Goal: Check status: Check status

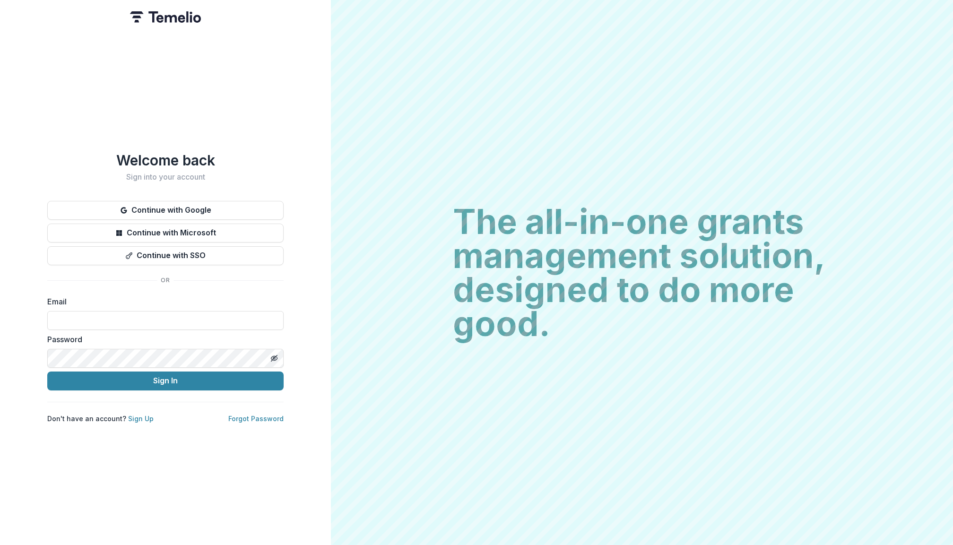
type input "**********"
click at [165, 377] on button "Sign In" at bounding box center [165, 380] width 236 height 19
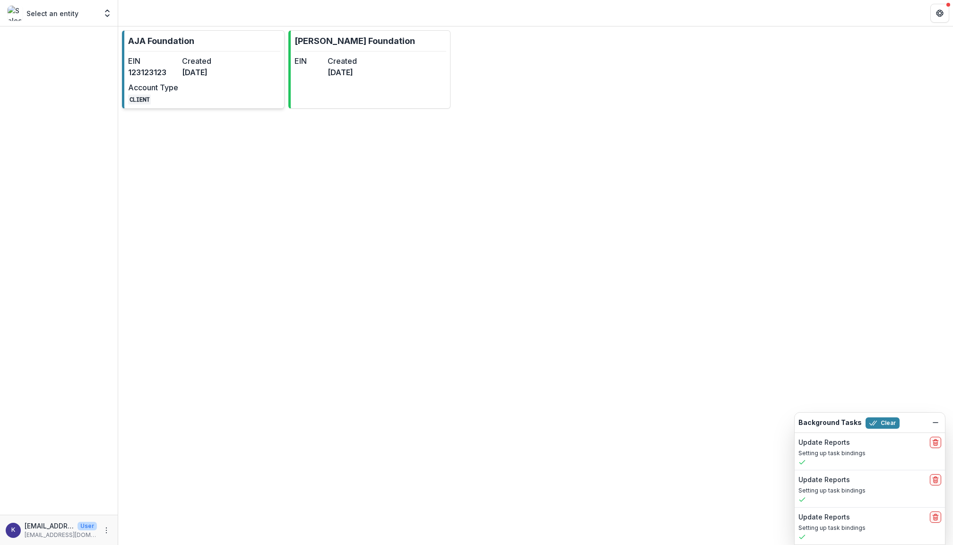
click at [176, 88] on dt "Account Type" at bounding box center [153, 87] width 50 height 11
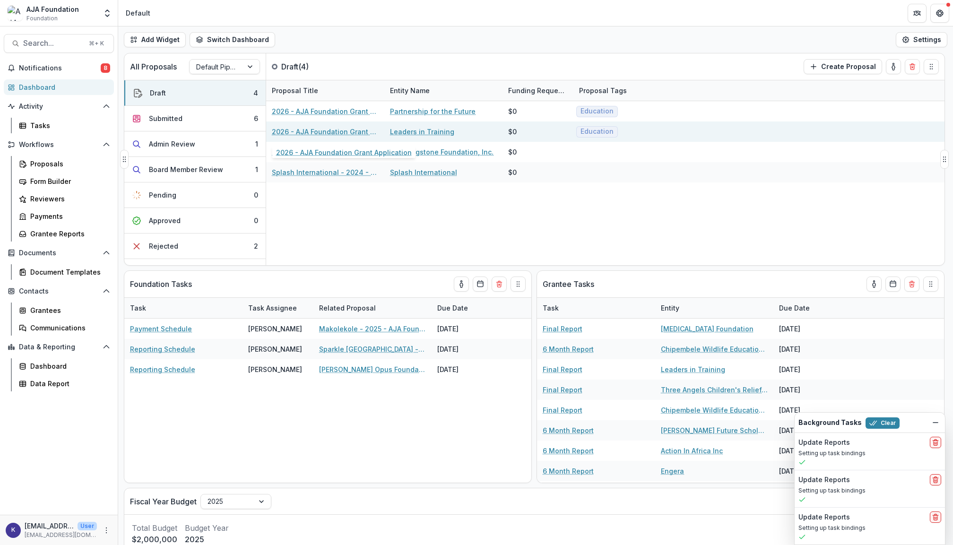
click at [337, 134] on link "2026 - AJA Foundation Grant Application" at bounding box center [325, 132] width 107 height 10
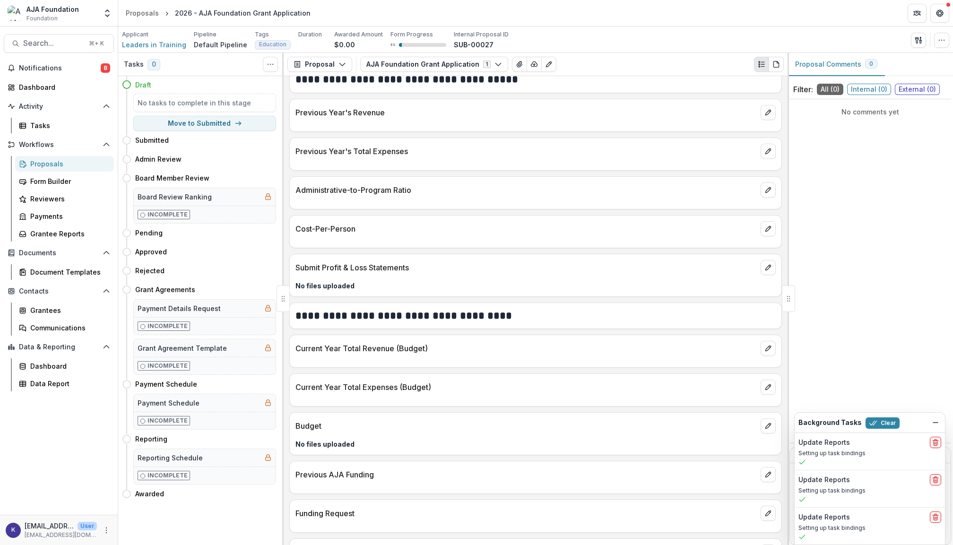
scroll to position [1033, 0]
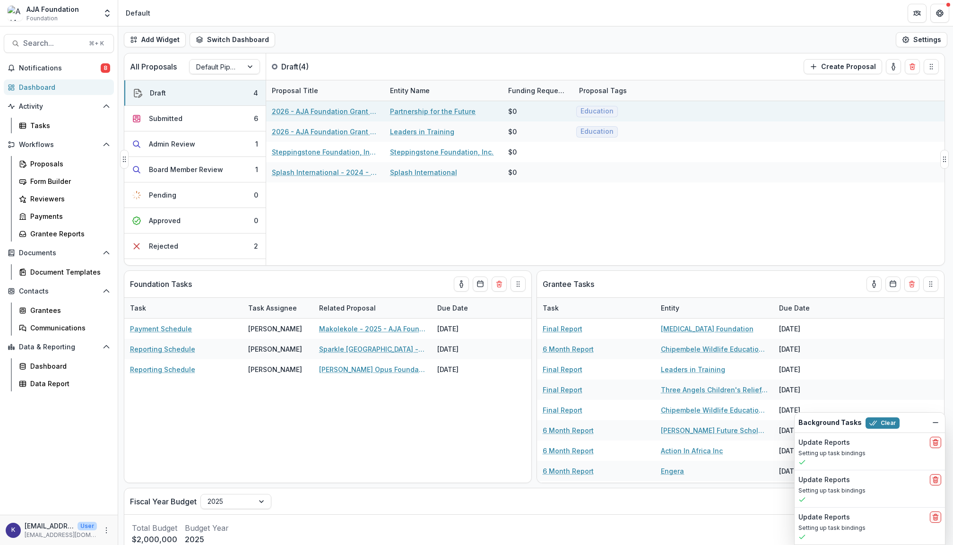
click at [336, 115] on link "2026 - AJA Foundation Grant Application" at bounding box center [325, 111] width 107 height 10
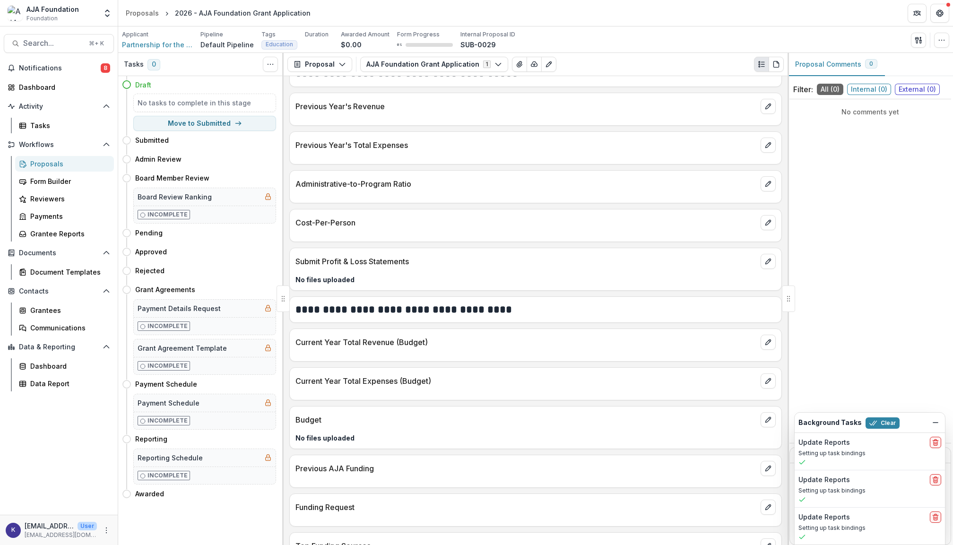
scroll to position [1057, 0]
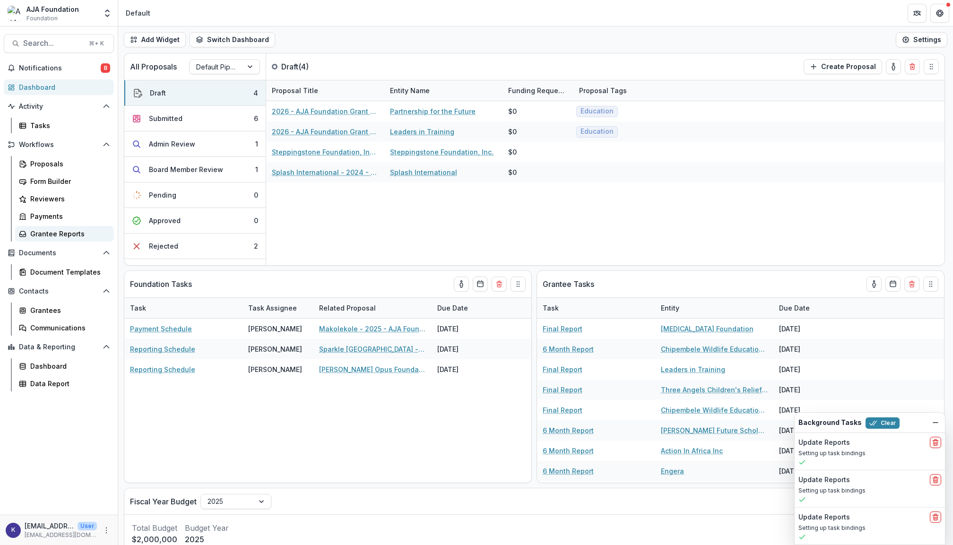
click at [72, 229] on div "Grantee Reports" at bounding box center [68, 234] width 76 height 10
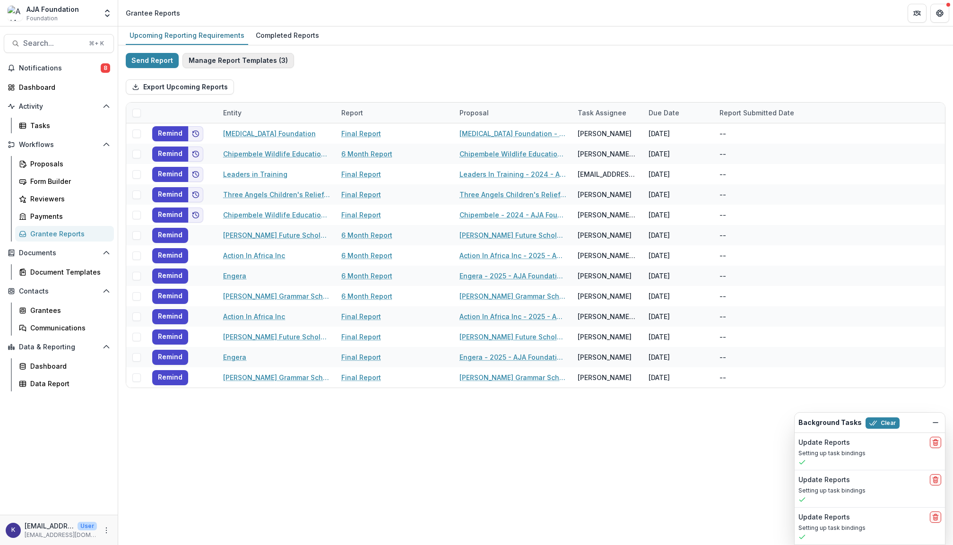
click at [257, 60] on button "Manage Report Templates ( 3 )" at bounding box center [238, 60] width 112 height 15
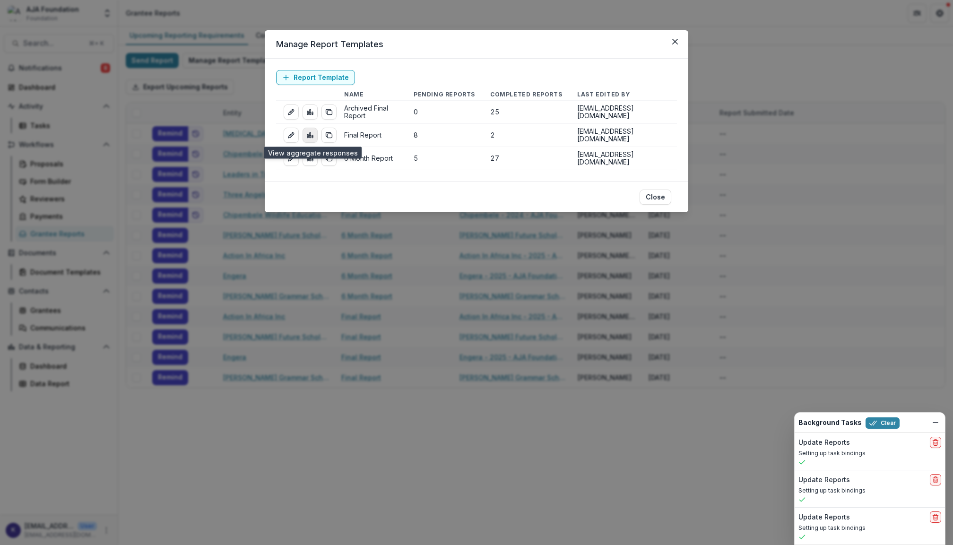
click at [312, 135] on rect "view-aggregated-responses" at bounding box center [312, 136] width 1 height 3
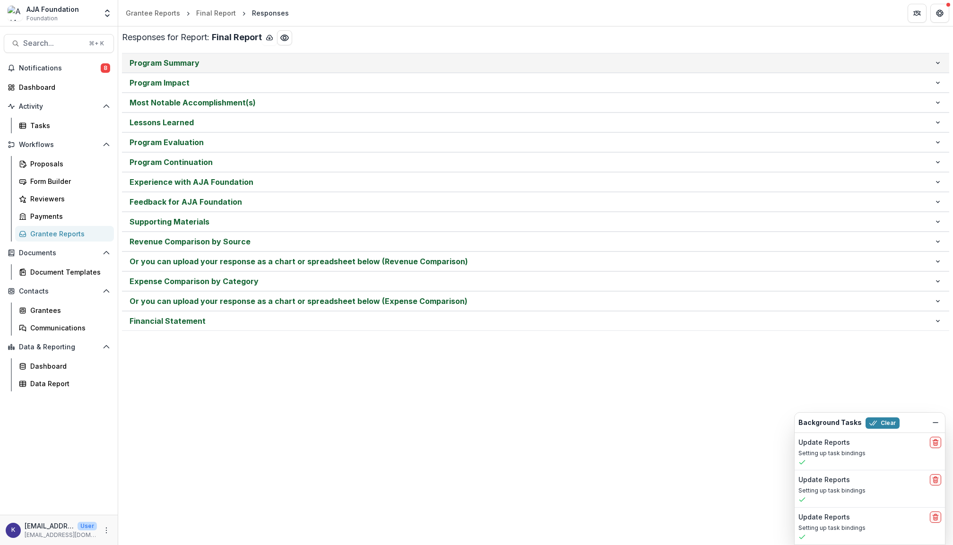
click at [218, 66] on p "Program Summary" at bounding box center [531, 62] width 804 height 11
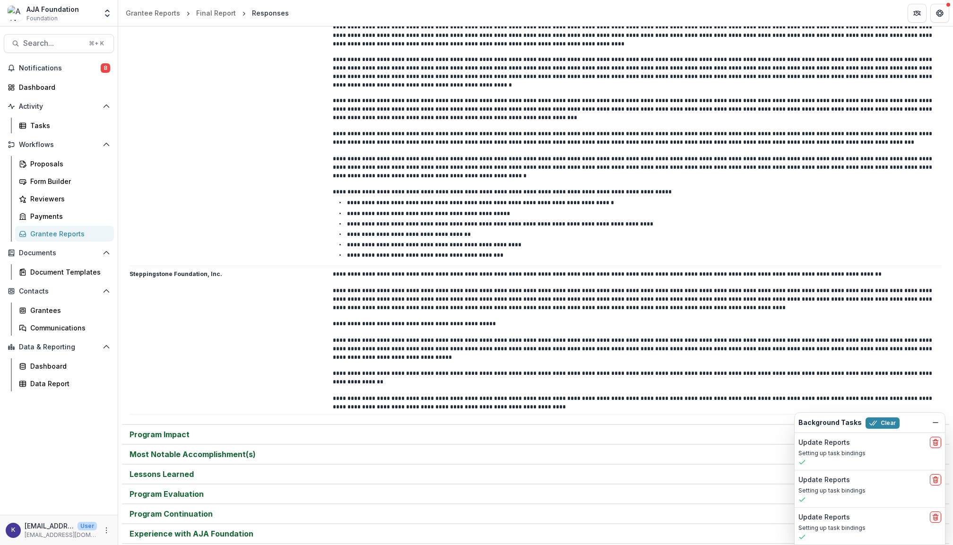
scroll to position [167, 0]
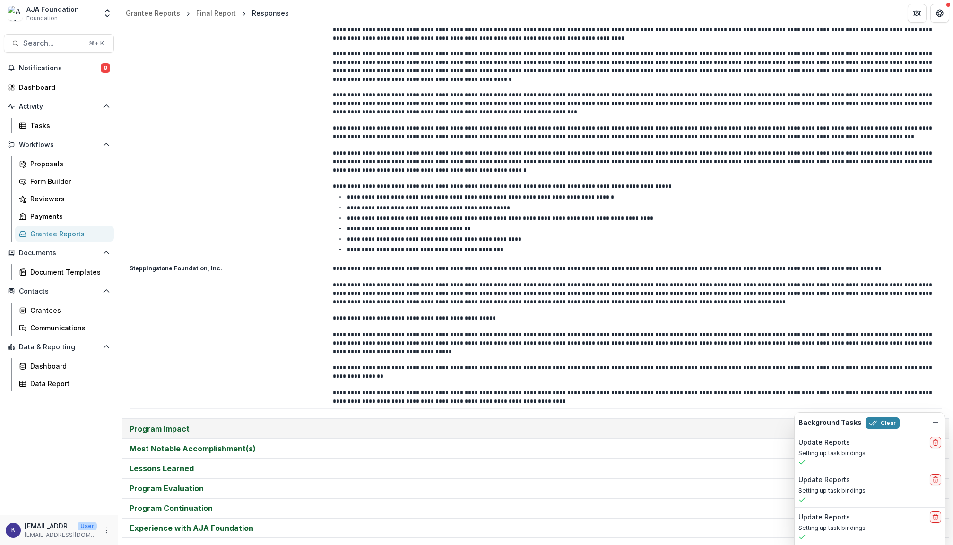
click at [384, 423] on p "Program Impact" at bounding box center [531, 428] width 804 height 11
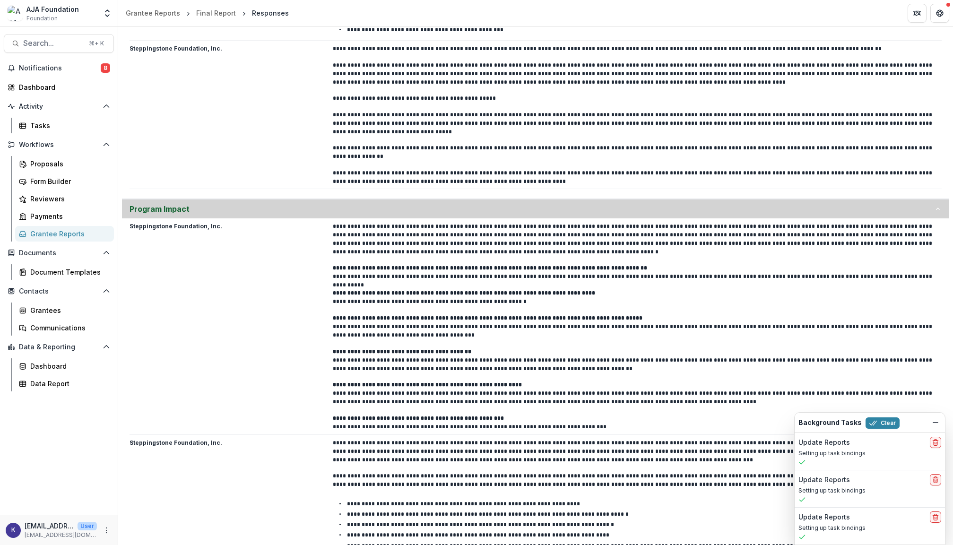
scroll to position [478, 0]
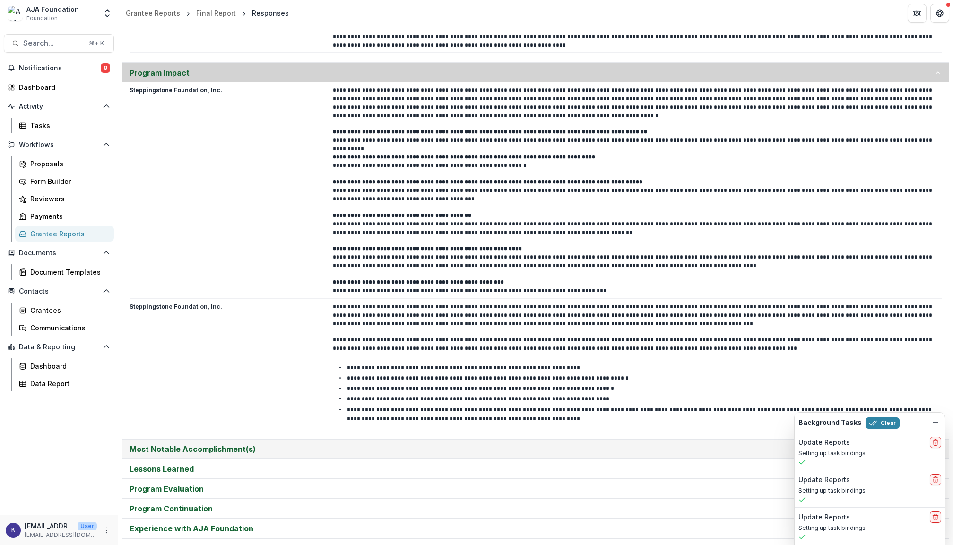
click at [381, 444] on p "Most Notable Accomplishment(s)" at bounding box center [531, 448] width 804 height 11
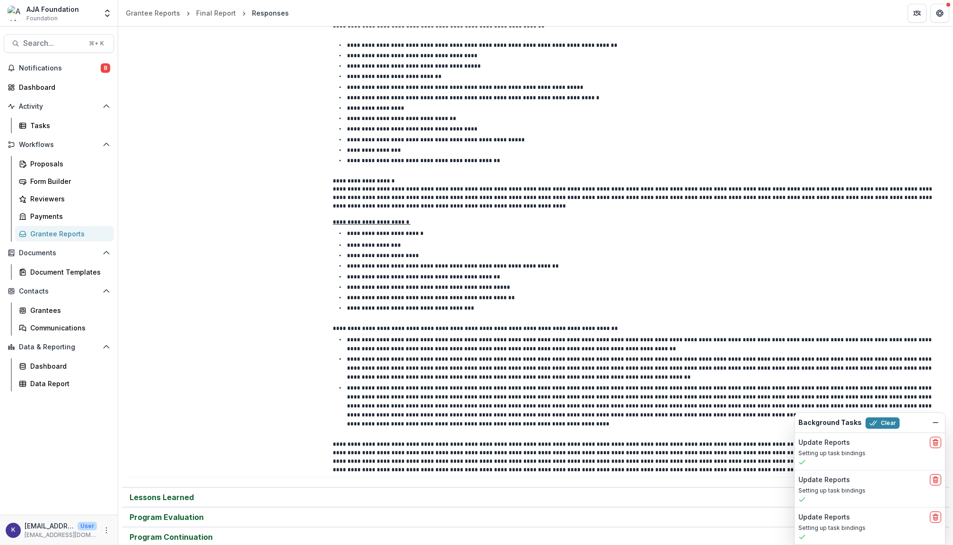
scroll to position [1334, 0]
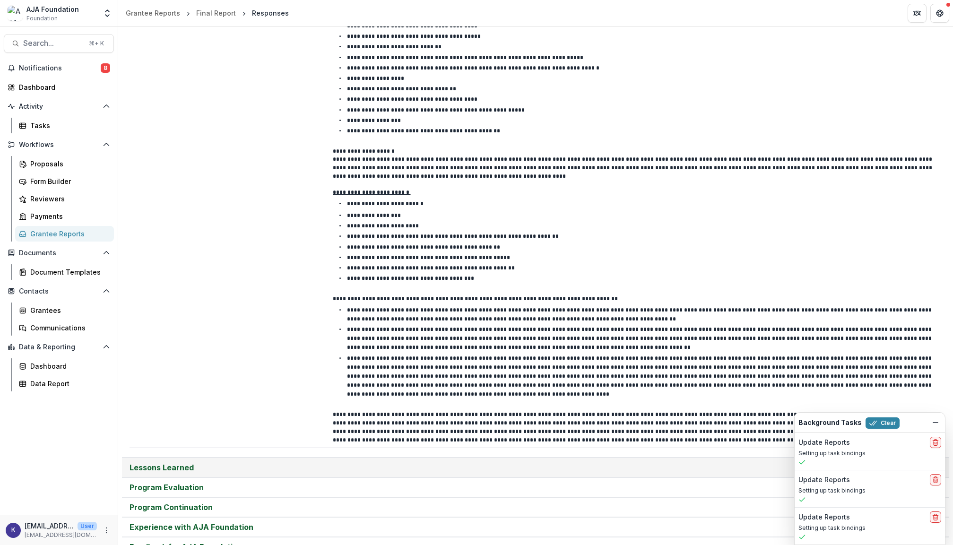
click at [374, 462] on p "Lessons Learned" at bounding box center [531, 467] width 804 height 11
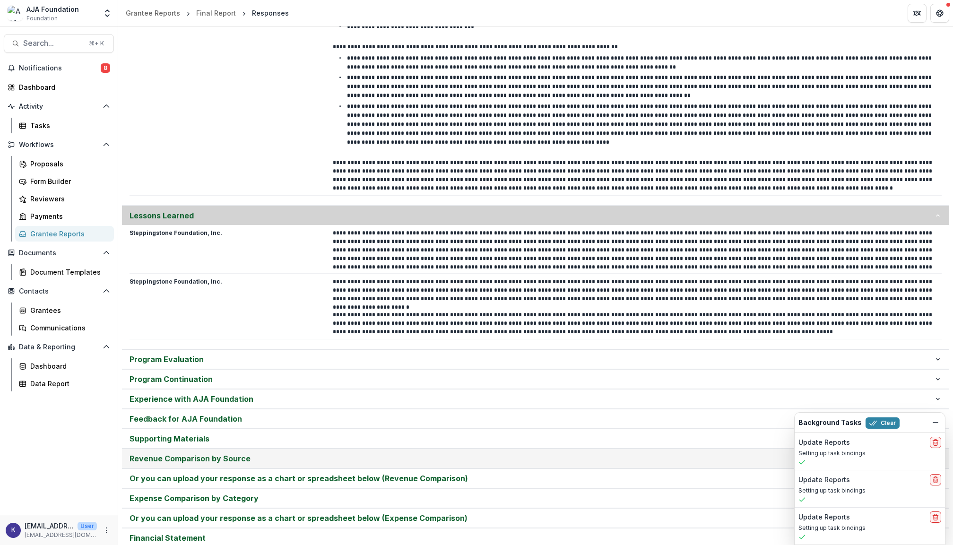
scroll to position [1614, 0]
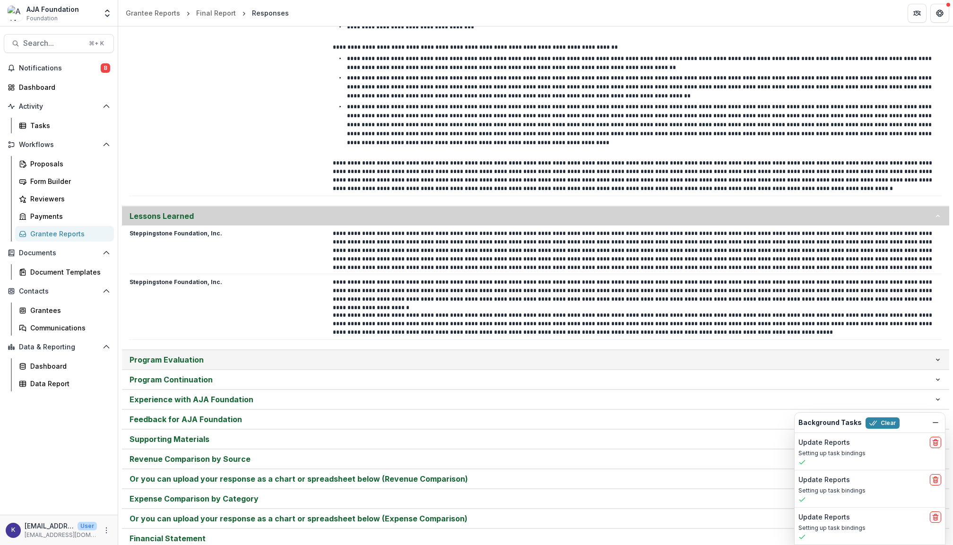
click at [348, 354] on p "Program Evaluation" at bounding box center [531, 359] width 804 height 11
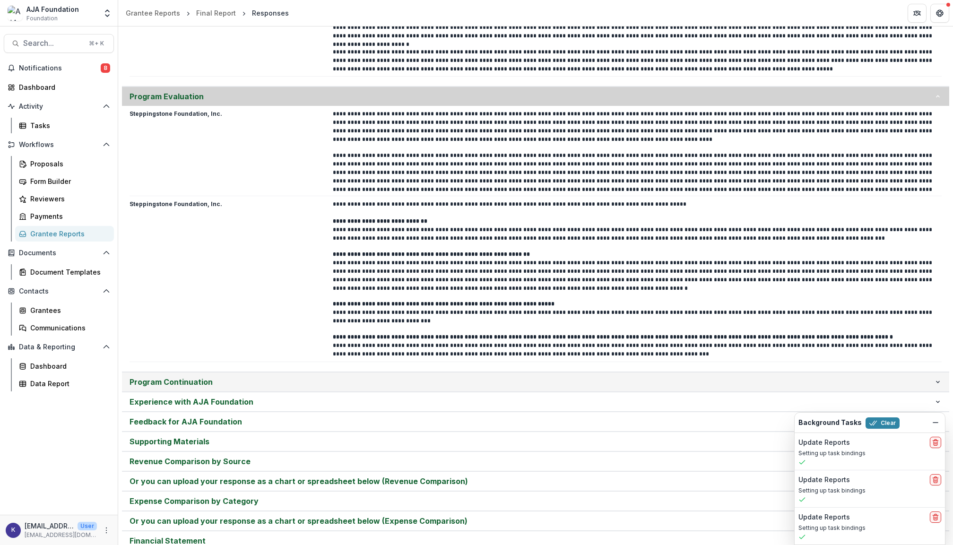
click at [333, 376] on p "Program Continuation" at bounding box center [531, 381] width 804 height 11
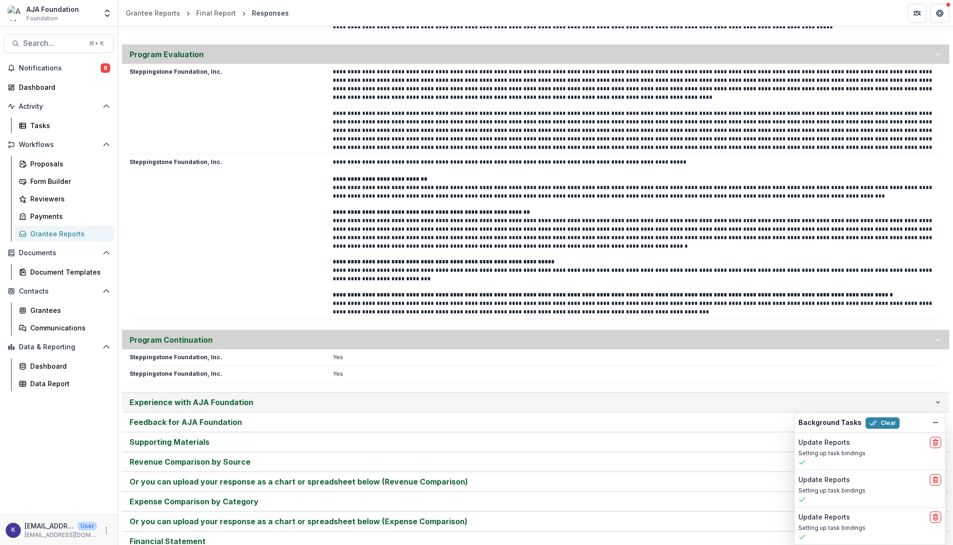
click at [329, 396] on p "Experience with AJA Foundation" at bounding box center [531, 401] width 804 height 11
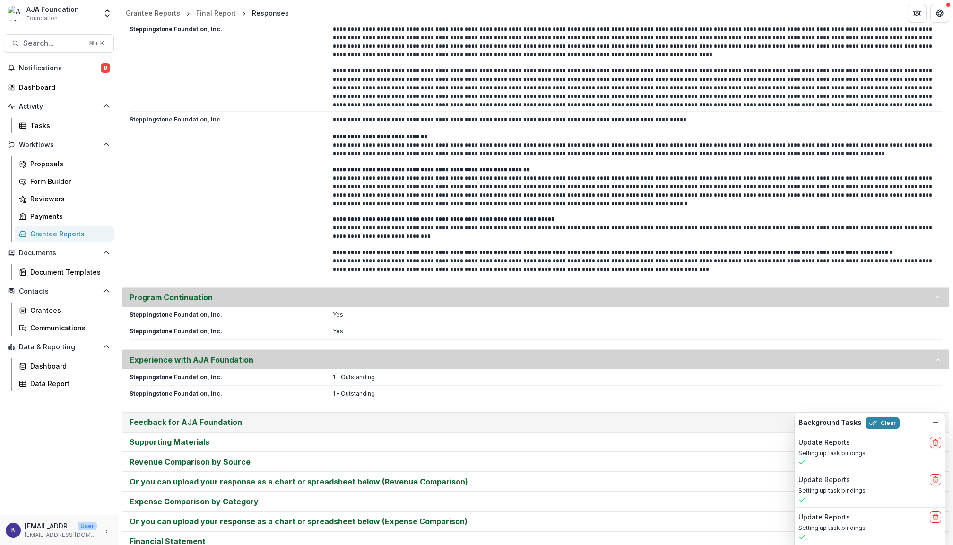
click at [326, 416] on p "Feedback for AJA Foundation" at bounding box center [531, 421] width 804 height 11
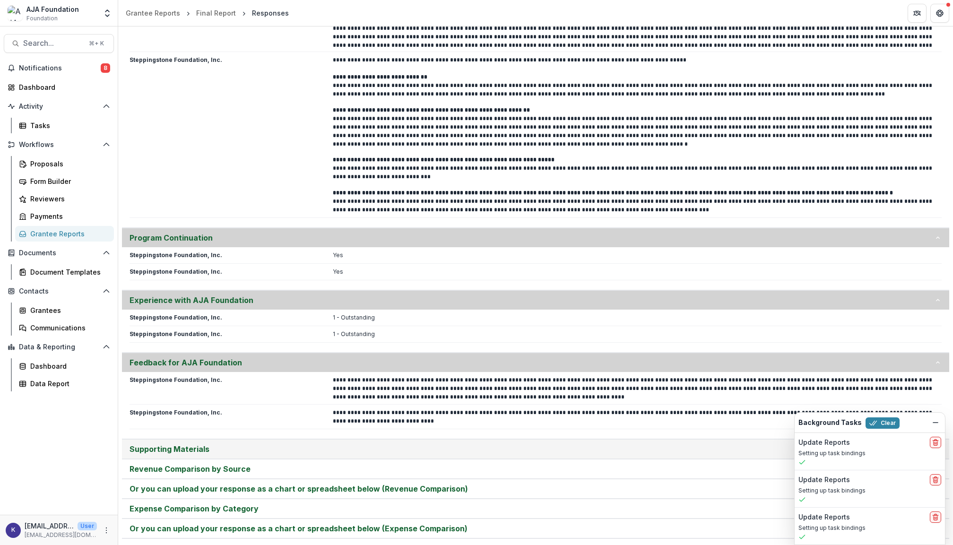
scroll to position [2019, 0]
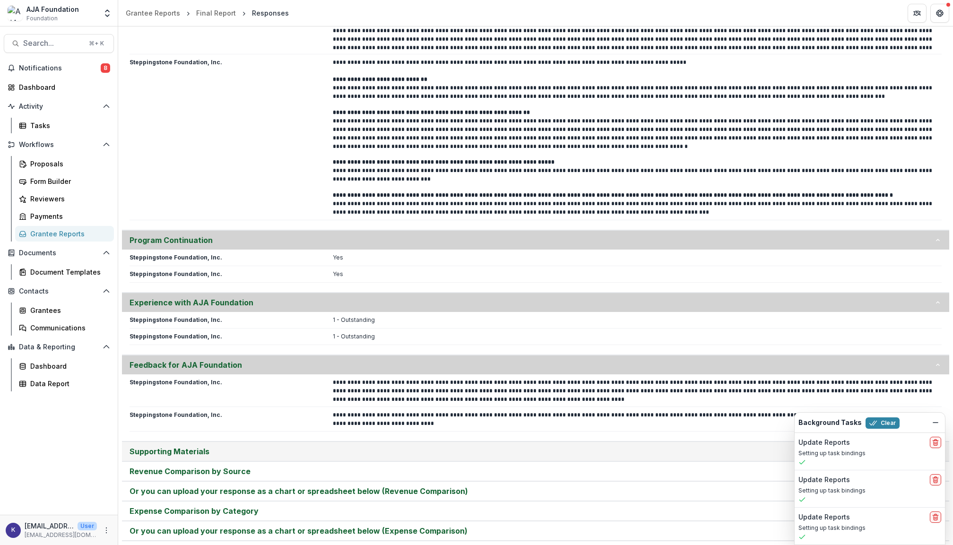
click at [327, 446] on p "Supporting Materials" at bounding box center [531, 451] width 804 height 11
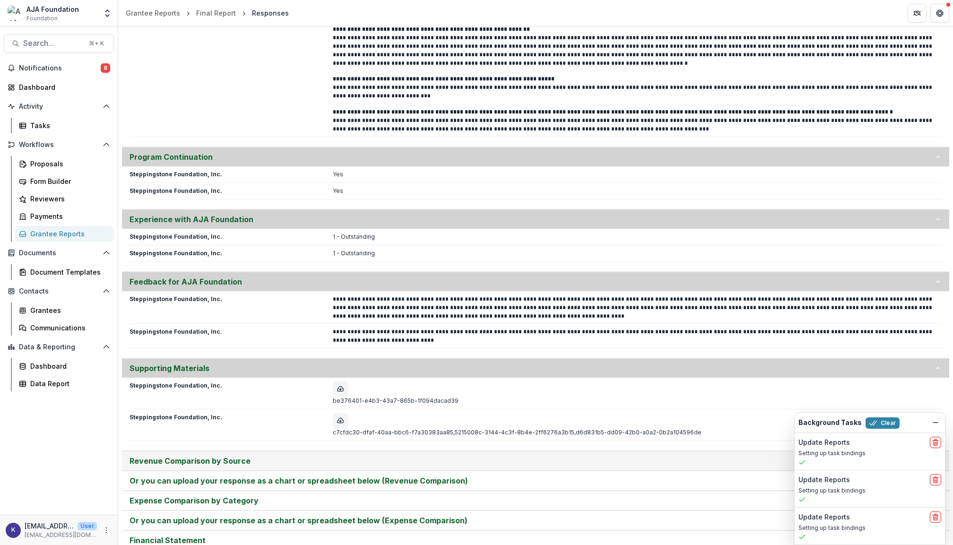
scroll to position [2101, 0]
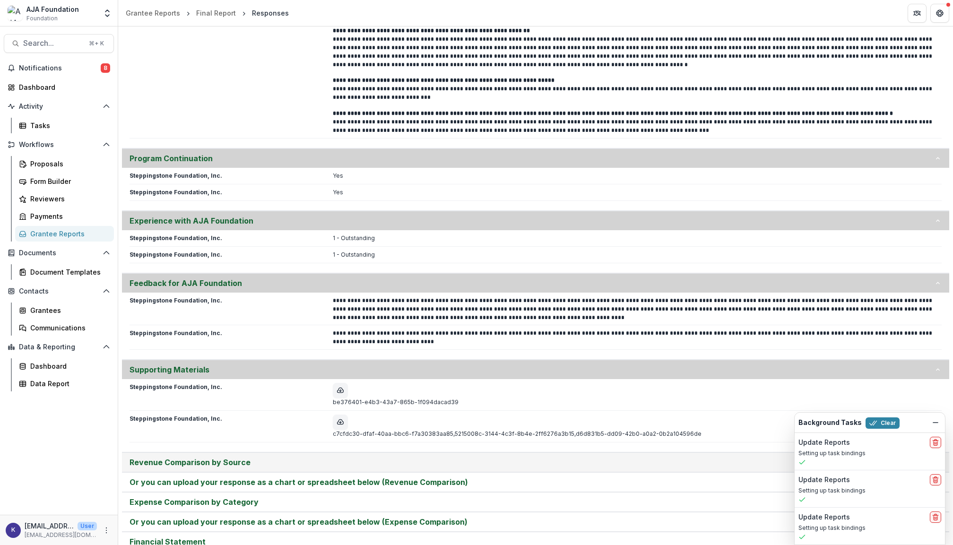
click at [324, 457] on p "Revenue Comparison by Source" at bounding box center [531, 462] width 804 height 11
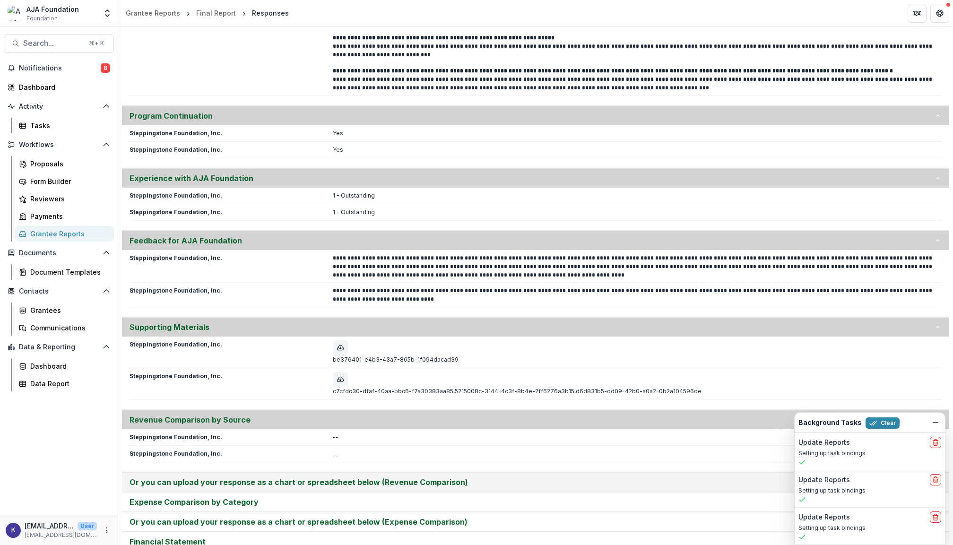
click at [323, 476] on p "Or you can upload your response as a chart or spreadsheet below (Revenue Compar…" at bounding box center [531, 481] width 804 height 11
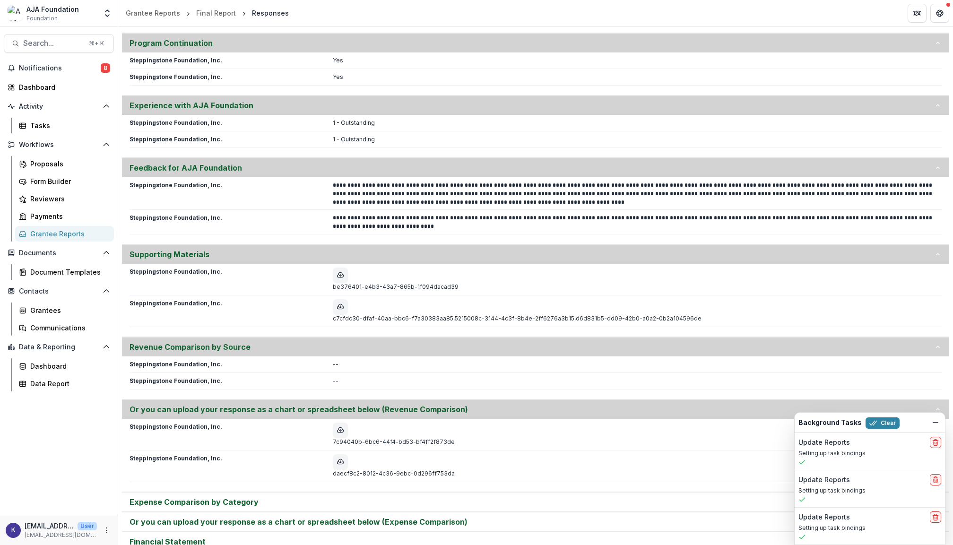
scroll to position [2216, 0]
click at [341, 428] on icon "download-button" at bounding box center [340, 430] width 6 height 5
click at [352, 497] on p "Expense Comparison by Category" at bounding box center [531, 502] width 804 height 11
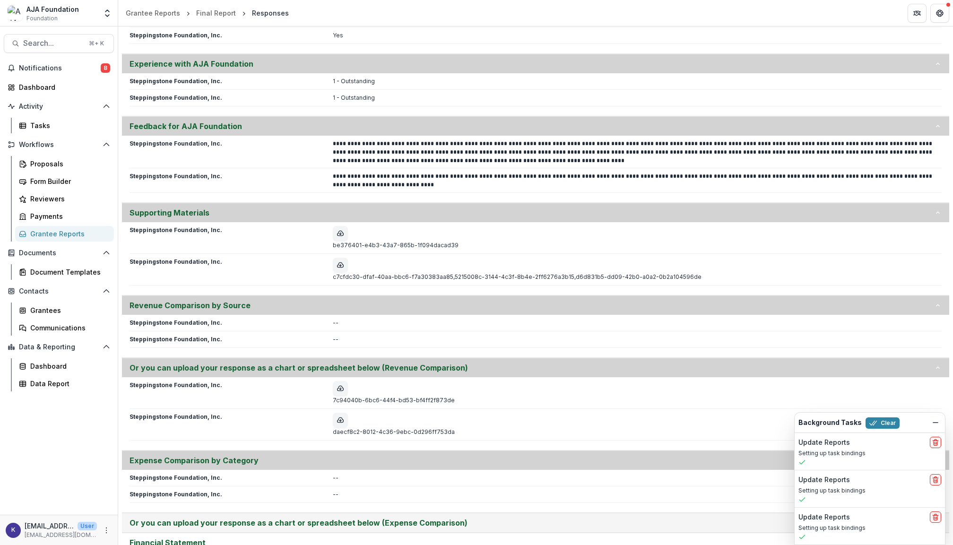
click at [356, 517] on p "Or you can upload your response as a chart or spreadsheet below (Expense Compar…" at bounding box center [531, 522] width 804 height 11
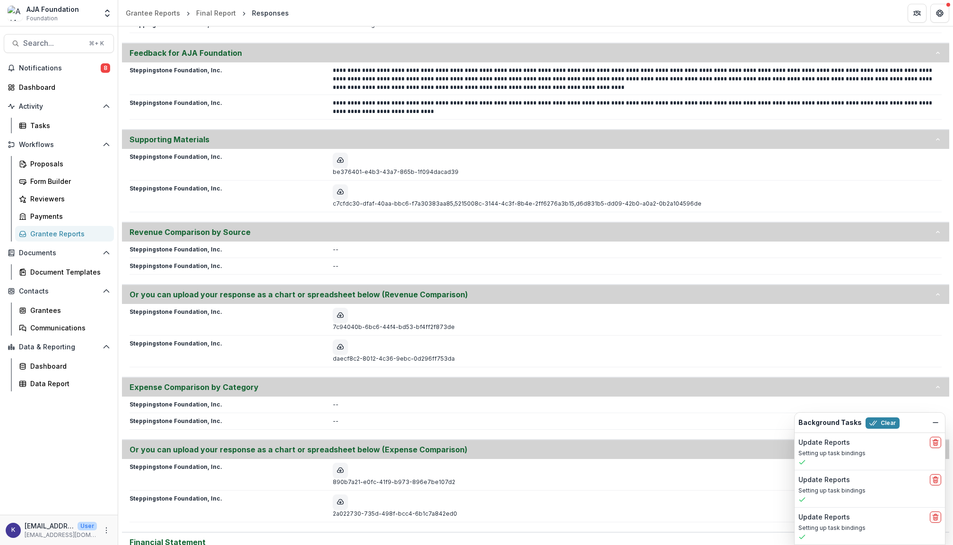
scroll to position [2331, 0]
click at [349, 537] on p "Financial Statement" at bounding box center [531, 542] width 804 height 11
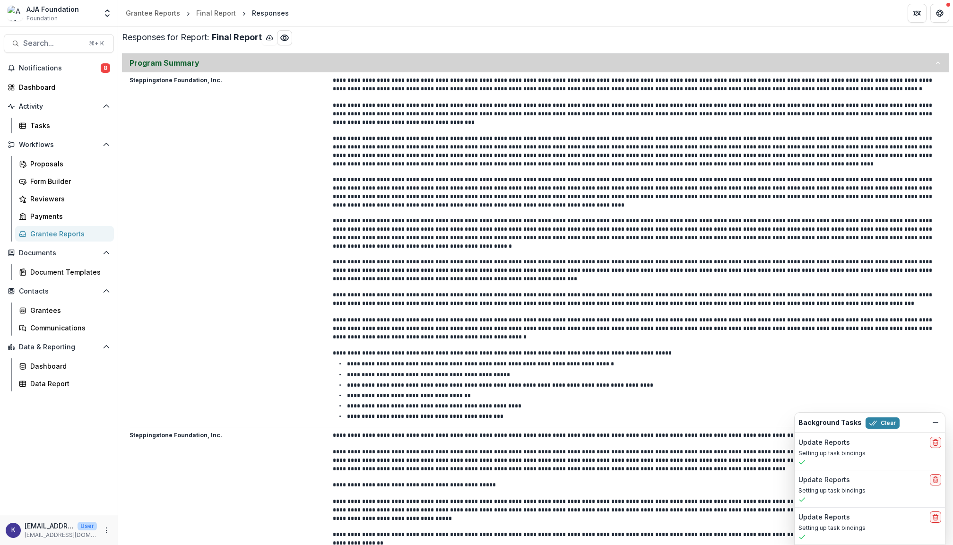
scroll to position [0, 0]
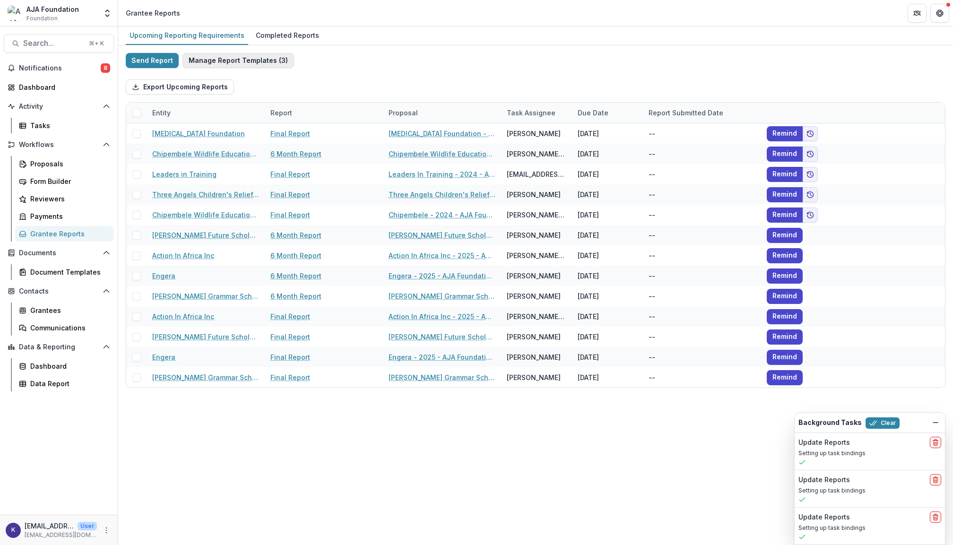
click at [215, 55] on button "Manage Report Templates ( 3 )" at bounding box center [238, 60] width 112 height 15
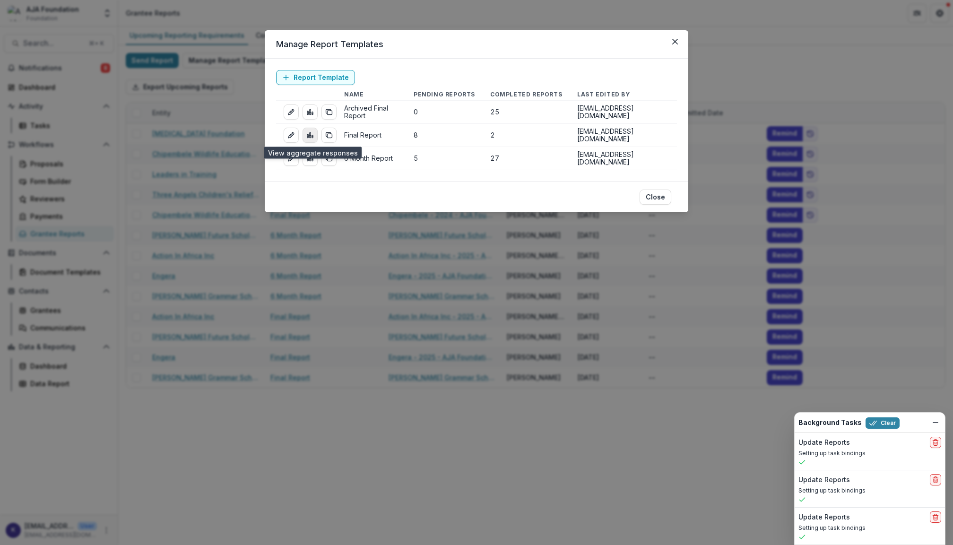
click at [309, 134] on icon "view-aggregated-responses" at bounding box center [310, 135] width 8 height 8
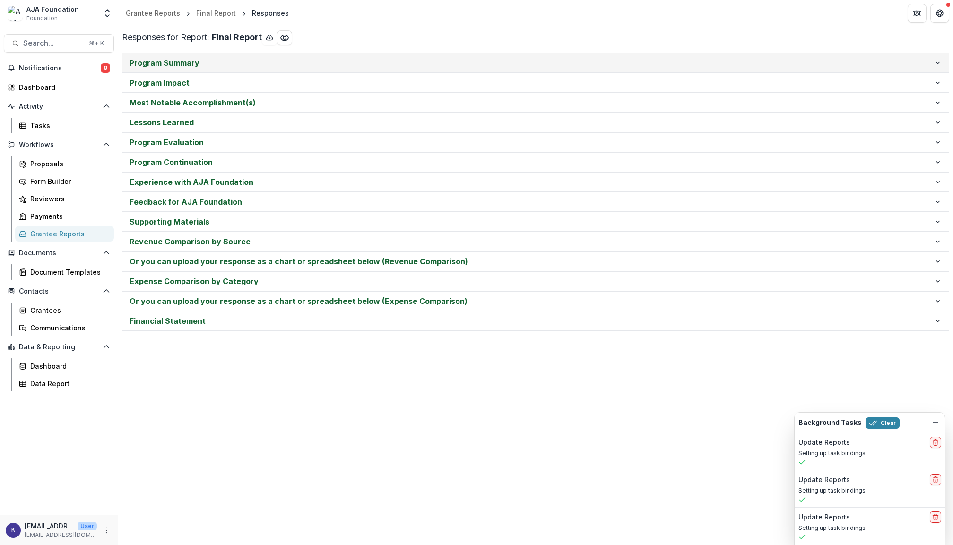
click at [237, 65] on p "Program Summary" at bounding box center [531, 62] width 804 height 11
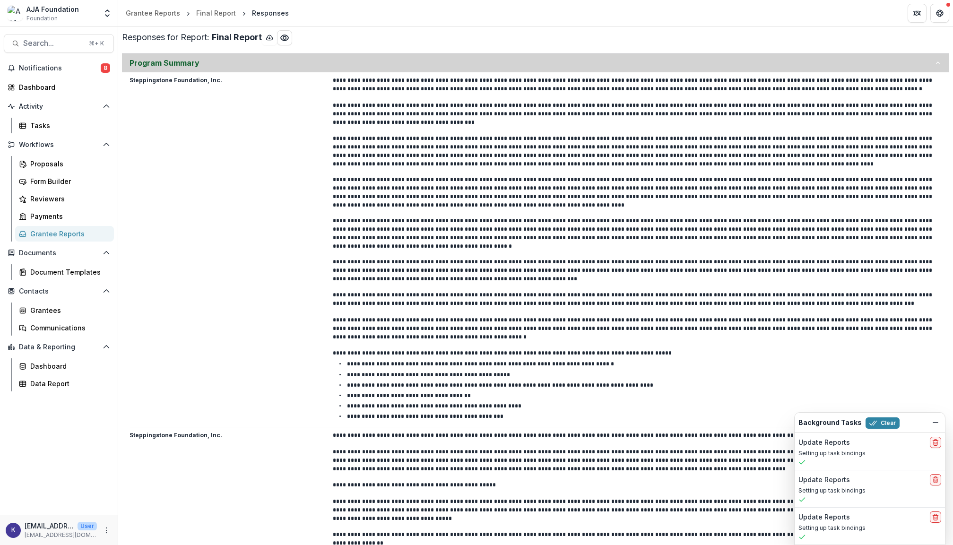
click at [237, 65] on p "Program Summary" at bounding box center [531, 62] width 804 height 11
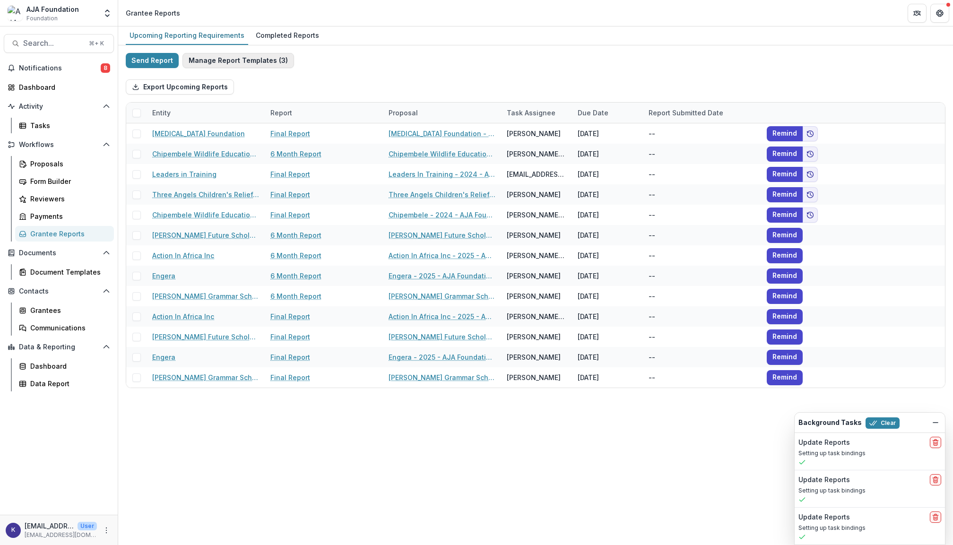
click at [242, 60] on button "Manage Report Templates ( 3 )" at bounding box center [238, 60] width 112 height 15
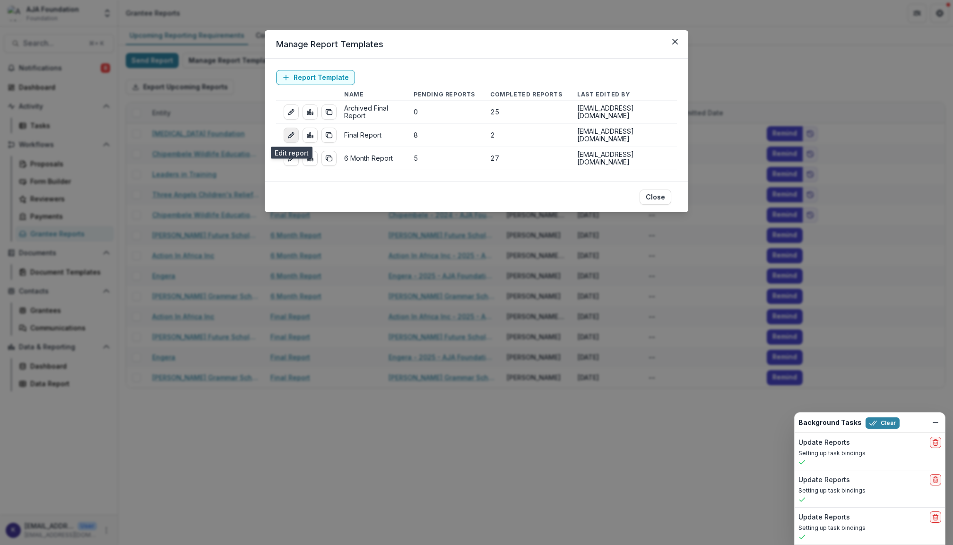
click at [292, 135] on icon "edit-report" at bounding box center [291, 135] width 8 height 8
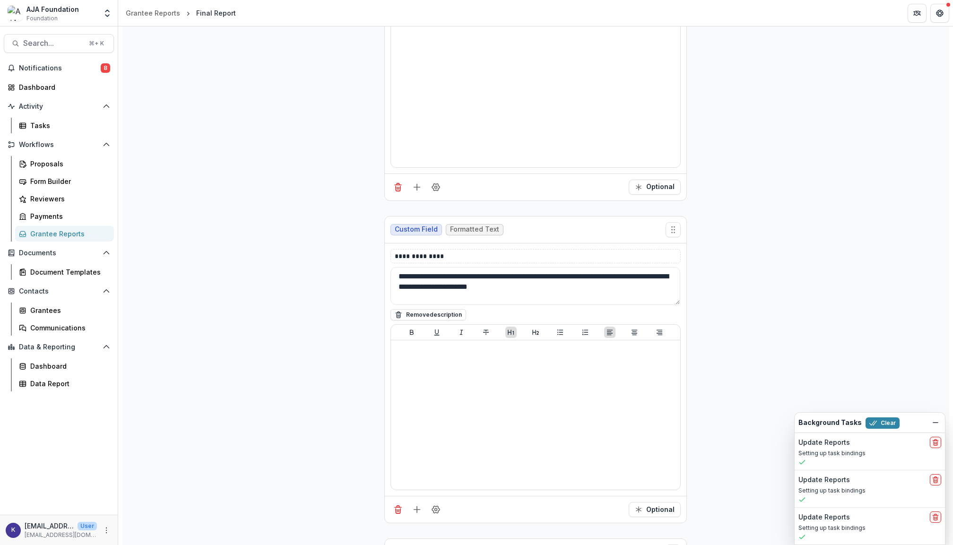
scroll to position [267, 0]
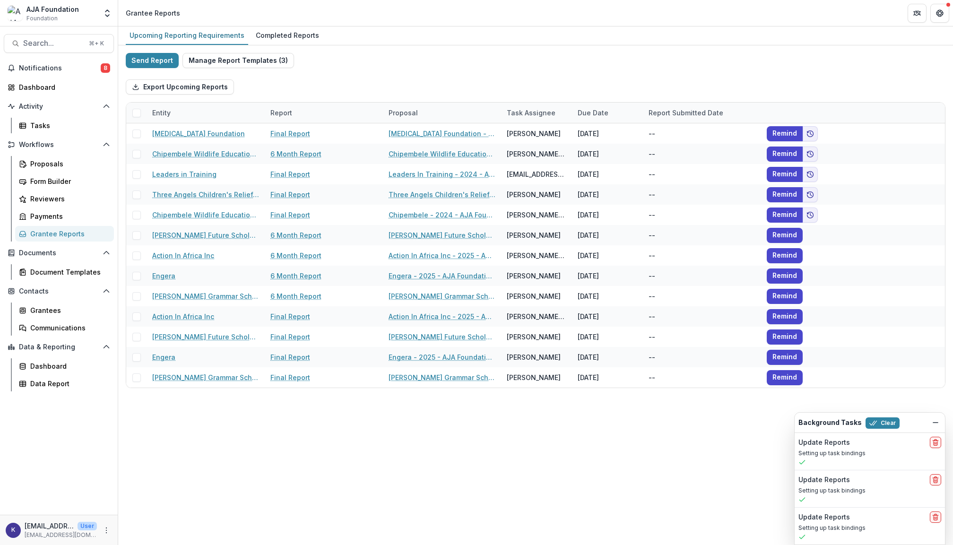
click at [224, 70] on div "Send Report Manage Report Templates ( 3 ) Export Upcoming Reports Entity Report…" at bounding box center [535, 220] width 819 height 335
click at [224, 62] on button "Manage Report Templates ( 3 )" at bounding box center [238, 60] width 112 height 15
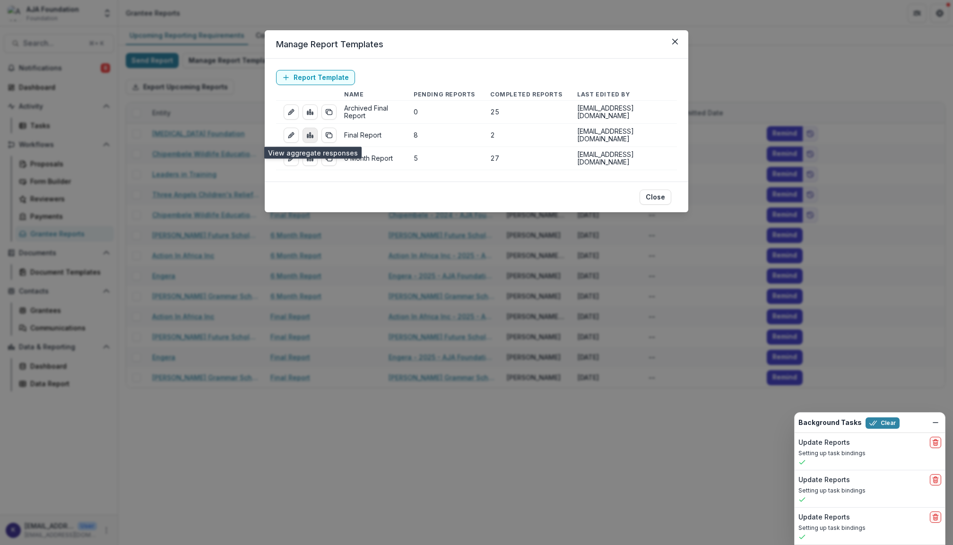
click at [311, 136] on icon "view-aggregated-responses" at bounding box center [310, 135] width 8 height 8
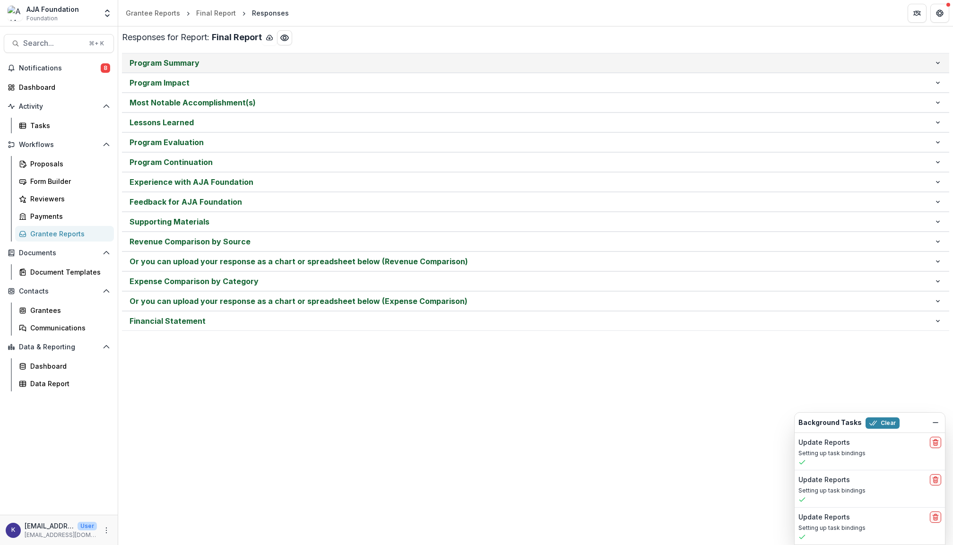
click at [179, 67] on p "Program Summary" at bounding box center [531, 62] width 804 height 11
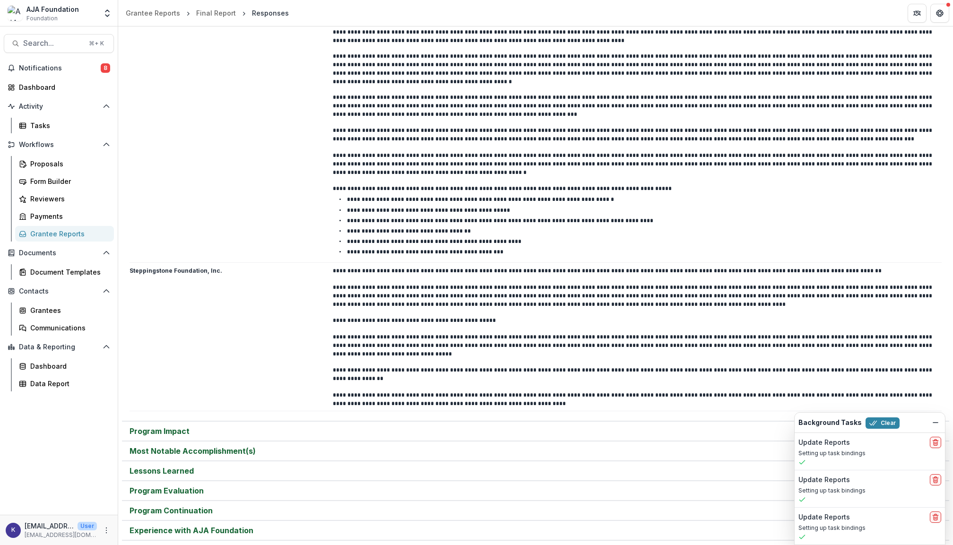
scroll to position [177, 0]
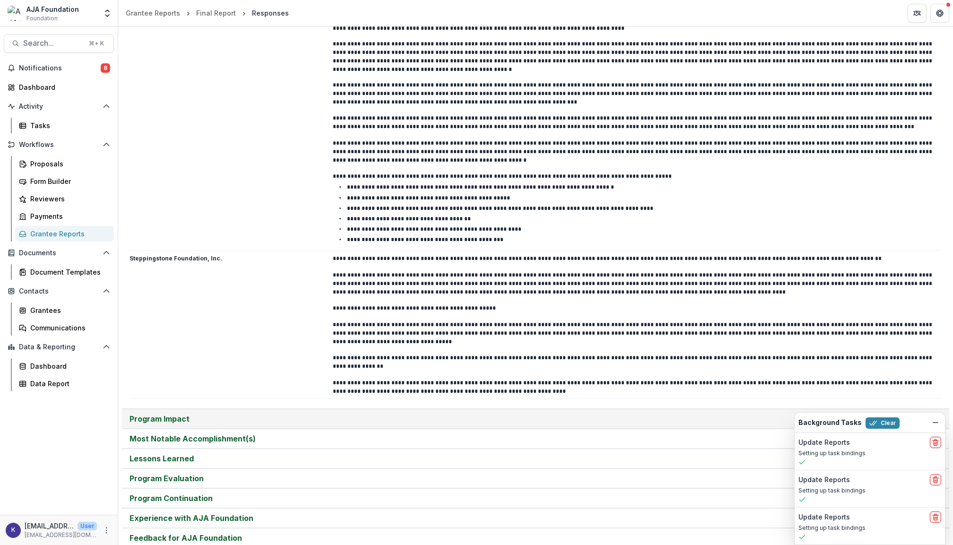
click at [393, 413] on p "Program Impact" at bounding box center [531, 418] width 804 height 11
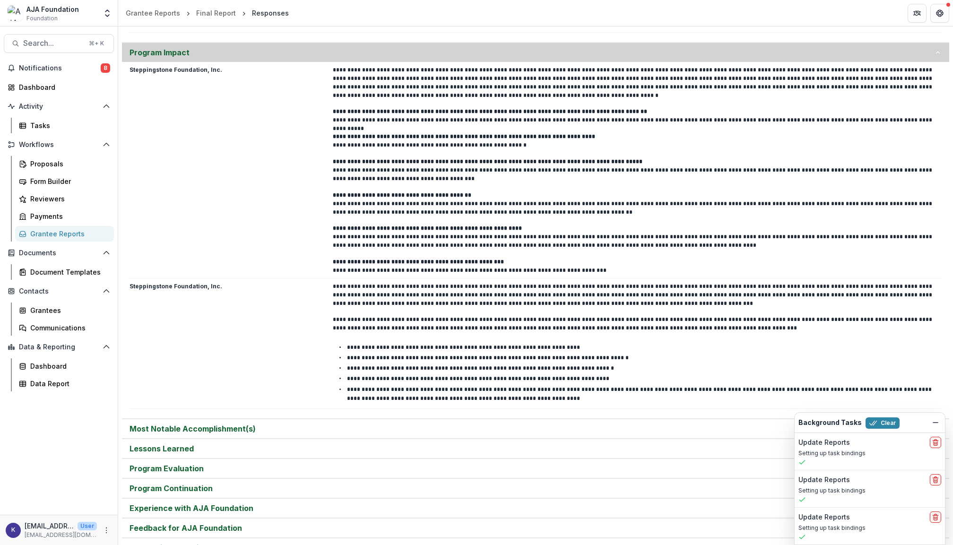
scroll to position [560, 0]
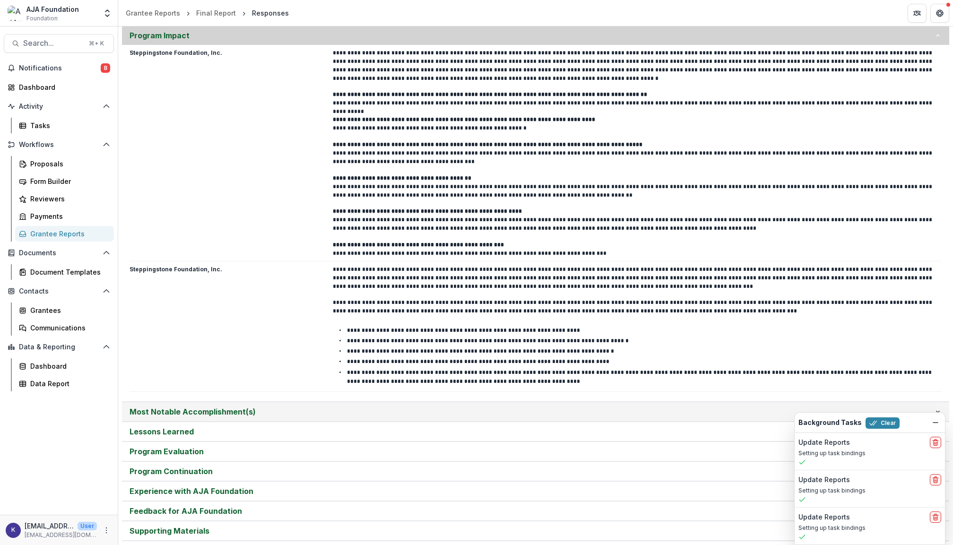
click at [478, 407] on p "Most Notable Accomplishment(s)" at bounding box center [531, 411] width 804 height 11
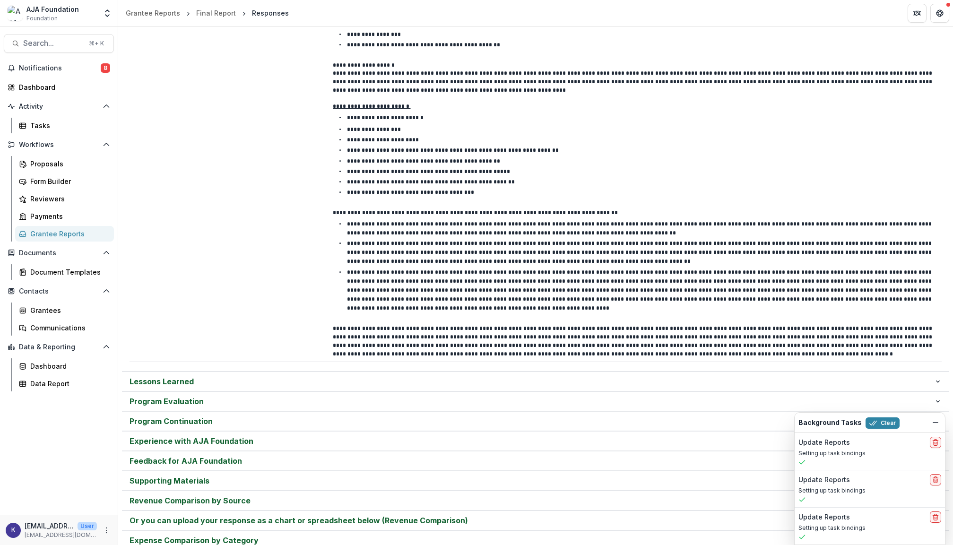
scroll to position [1464, 0]
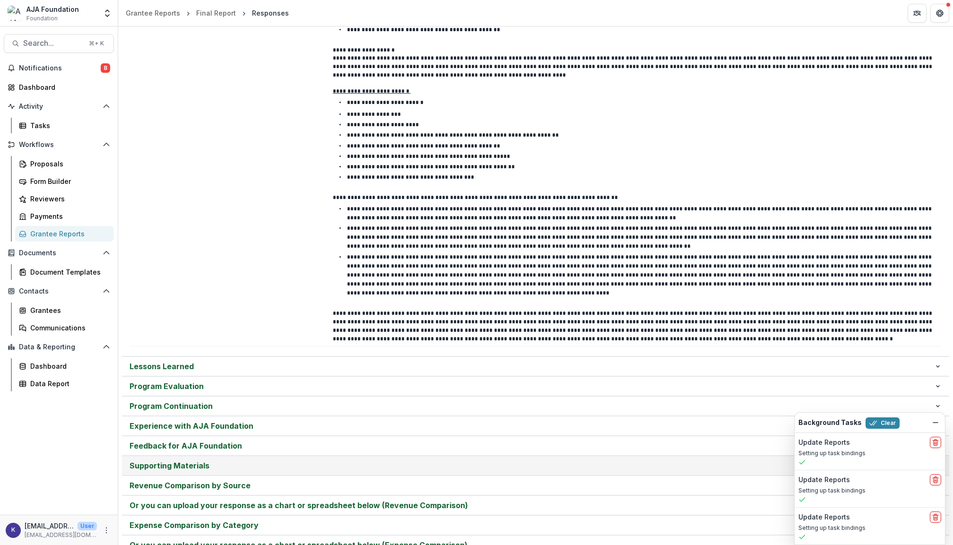
click at [307, 460] on p "Supporting Materials" at bounding box center [531, 465] width 804 height 11
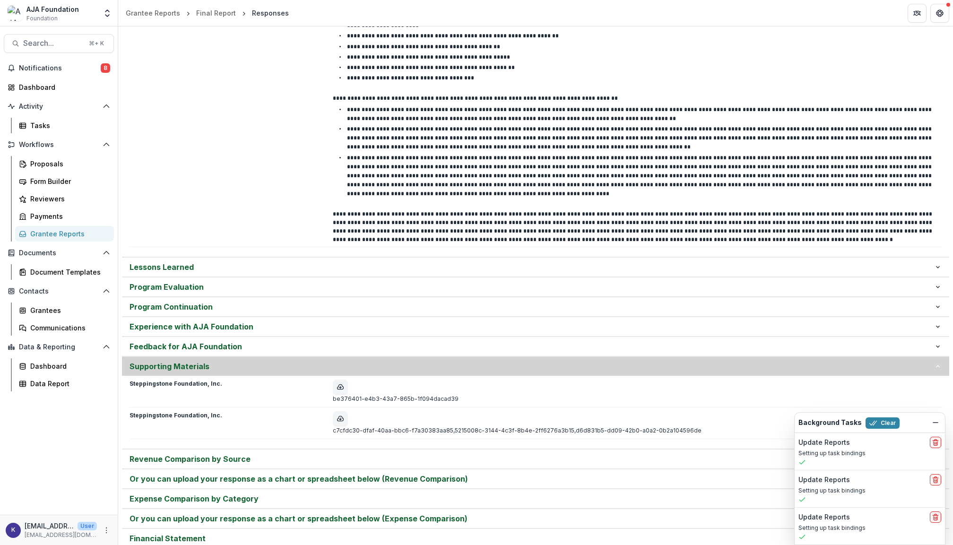
scroll to position [1562, 0]
click at [198, 454] on p "Revenue Comparison by Source" at bounding box center [531, 459] width 804 height 11
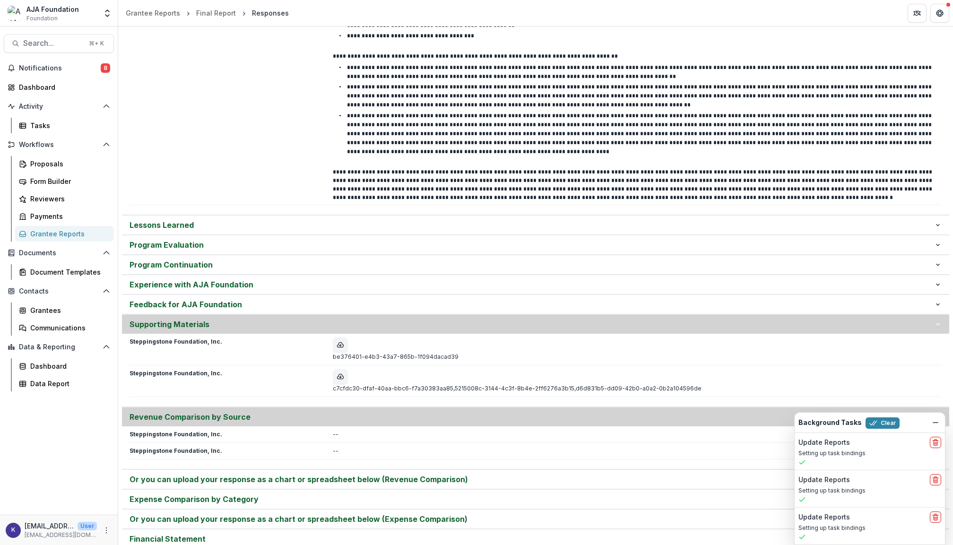
scroll to position [1605, 0]
